Goal: Information Seeking & Learning: Learn about a topic

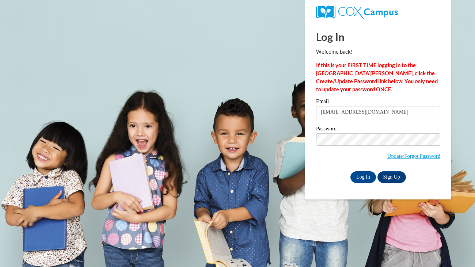
click at [375, 115] on input "[EMAIL_ADDRESS][DOMAIN_NAME]" at bounding box center [378, 112] width 124 height 12
click at [344, 173] on div "Log In Sign Up" at bounding box center [378, 177] width 124 height 12
click at [387, 177] on link "Sign Up" at bounding box center [391, 177] width 28 height 12
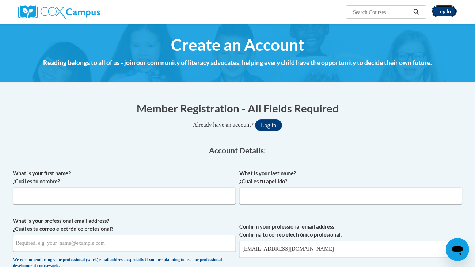
click at [442, 13] on link "Log In" at bounding box center [443, 11] width 25 height 12
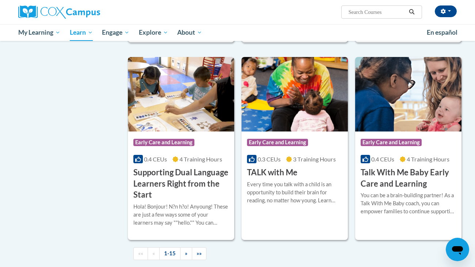
scroll to position [905, 0]
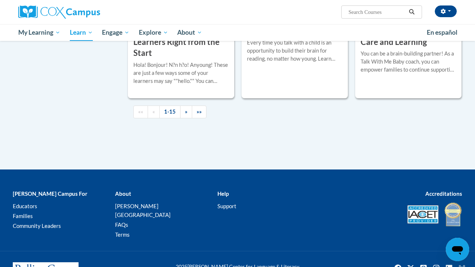
scroll to position [1138, 0]
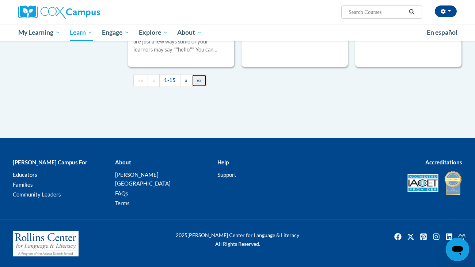
click at [202, 87] on link "»»" at bounding box center [199, 80] width 15 height 13
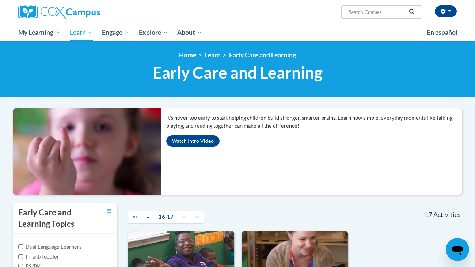
scroll to position [0, 0]
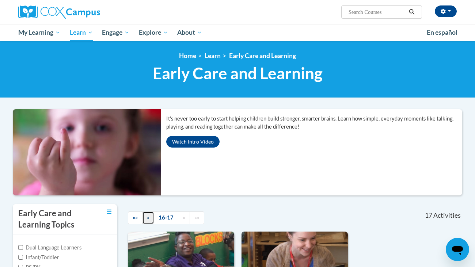
click at [150, 219] on link "«" at bounding box center [148, 217] width 12 height 13
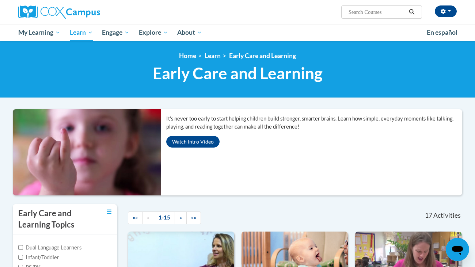
click at [260, 205] on div "«« « 1-15 » »»" at bounding box center [194, 217] width 144 height 27
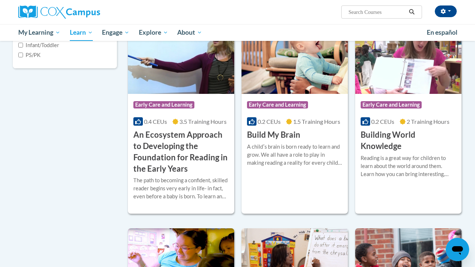
scroll to position [233, 0]
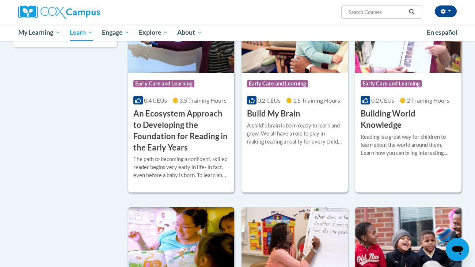
click at [307, 77] on div "Course Category: Early Care and Learning" at bounding box center [294, 84] width 95 height 16
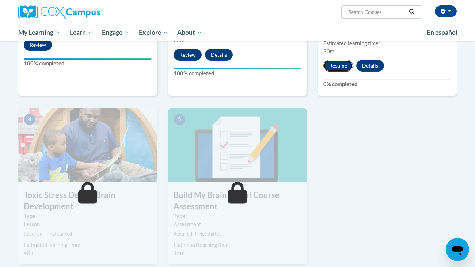
click at [331, 63] on button "Resume" at bounding box center [338, 66] width 30 height 12
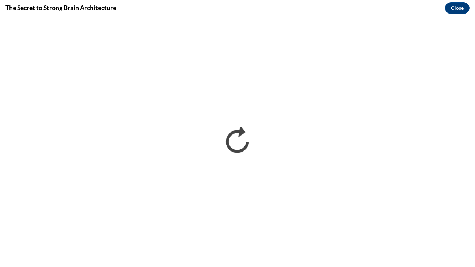
click at [208, 5] on div "The Secret to Strong Brain Architecture Close" at bounding box center [237, 8] width 475 height 16
click at [272, 6] on div "The Secret to Strong Brain Architecture Close" at bounding box center [237, 8] width 475 height 16
click at [253, 13] on div "The Secret to Strong Brain Architecture Close" at bounding box center [237, 8] width 475 height 16
click at [329, 15] on div "The Secret to Strong Brain Architecture Close" at bounding box center [237, 8] width 475 height 16
click at [213, 11] on div "The Secret to Strong Brain Architecture Close" at bounding box center [237, 8] width 475 height 16
